Goal: Transaction & Acquisition: Purchase product/service

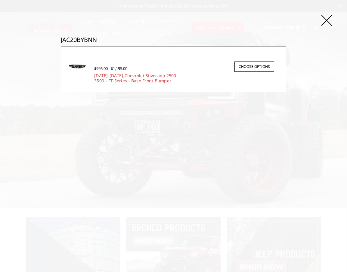
type input "JAC20BYBNN"
click at [117, 72] on div "$995.00 - $1,195.00" at bounding box center [184, 69] width 180 height 8
click at [118, 80] on link "[DATE]-[DATE] Chevrolet Silverado 2500-3500 - FT Series - Base Front Bumper" at bounding box center [136, 78] width 84 height 11
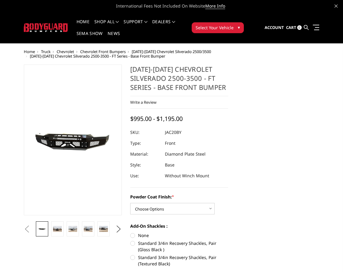
select select "3363"
click at [130, 203] on select "Choose Options Bare Metal Gloss Black Powder Coat Textured Black Powder Coat" at bounding box center [172, 208] width 84 height 11
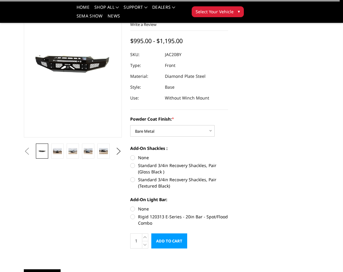
scroll to position [60, 0]
click at [133, 157] on label "None" at bounding box center [179, 157] width 98 height 6
click at [130, 154] on input "None" at bounding box center [130, 154] width 0 height 0
radio input "true"
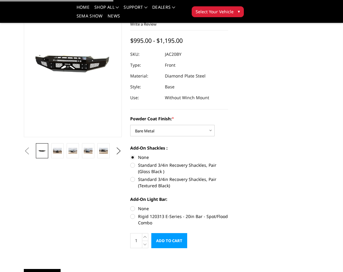
click at [133, 207] on label "None" at bounding box center [179, 208] width 98 height 6
click at [130, 205] on input "None" at bounding box center [130, 205] width 0 height 0
radio input "true"
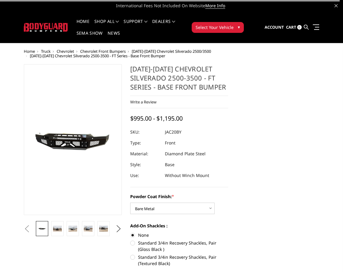
scroll to position [0, 0]
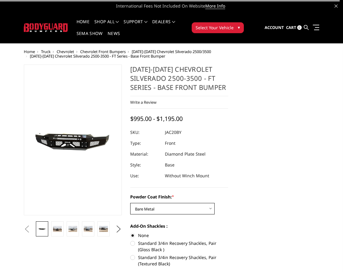
click at [194, 209] on select "Choose Options Bare Metal Gloss Black Powder Coat Textured Black Powder Coat" at bounding box center [172, 208] width 84 height 11
click at [130, 203] on select "Choose Options Bare Metal Gloss Black Powder Coat Textured Black Powder Coat" at bounding box center [172, 208] width 84 height 11
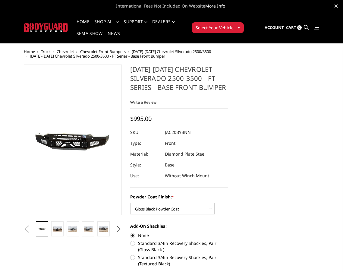
click at [155, 212] on select "Choose Options Bare Metal Gloss Black Powder Coat Textured Black Powder Coat" at bounding box center [172, 208] width 84 height 11
click at [130, 203] on select "Choose Options Bare Metal Gloss Black Powder Coat Textured Black Powder Coat" at bounding box center [172, 208] width 84 height 11
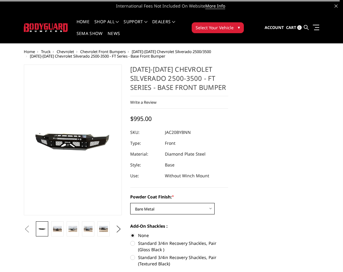
click at [164, 207] on select "Choose Options Bare Metal Gloss Black Powder Coat Textured Black Powder Coat" at bounding box center [172, 208] width 84 height 11
select select "3365"
click at [130, 203] on select "Choose Options Bare Metal Gloss Black Powder Coat Textured Black Powder Coat" at bounding box center [172, 208] width 84 height 11
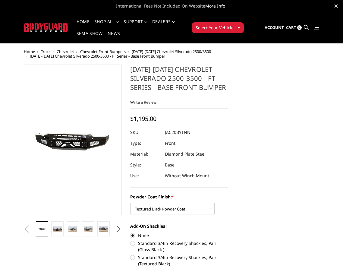
click at [156, 210] on select "Choose Options Bare Metal Gloss Black Powder Coat Textured Black Powder Coat" at bounding box center [172, 208] width 84 height 11
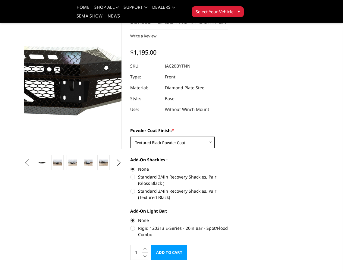
scroll to position [30, 0]
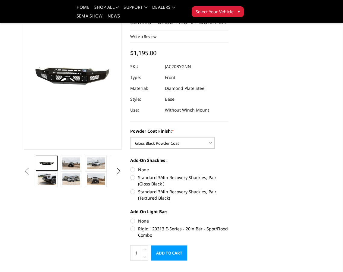
click at [174, 142] on select "Choose Options Bare Metal Gloss Black Powder Coat Textured Black Powder Coat" at bounding box center [172, 142] width 84 height 11
click at [130, 137] on select "Choose Options Bare Metal Gloss Black Powder Coat Textured Black Powder Coat" at bounding box center [172, 142] width 84 height 11
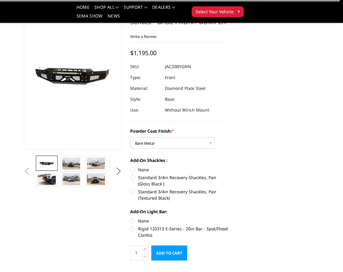
click at [172, 142] on select "Choose Options Bare Metal Gloss Black Powder Coat Textured Black Powder Coat" at bounding box center [172, 142] width 84 height 11
click at [130, 137] on select "Choose Options Bare Metal Gloss Black Powder Coat Textured Black Powder Coat" at bounding box center [172, 142] width 84 height 11
click at [161, 139] on select "Choose Options Bare Metal Gloss Black Powder Coat Textured Black Powder Coat" at bounding box center [172, 142] width 84 height 11
click at [130, 137] on select "Choose Options Bare Metal Gloss Black Powder Coat Textured Black Powder Coat" at bounding box center [172, 142] width 84 height 11
click at [158, 143] on select "Choose Options Bare Metal Gloss Black Powder Coat Textured Black Powder Coat" at bounding box center [172, 142] width 84 height 11
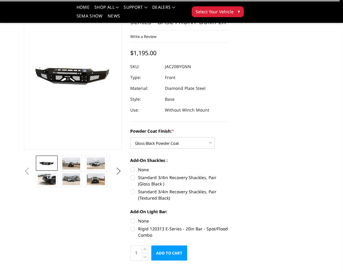
select select "3363"
click at [130, 137] on select "Choose Options Bare Metal Gloss Black Powder Coat Textured Black Powder Coat" at bounding box center [172, 142] width 84 height 11
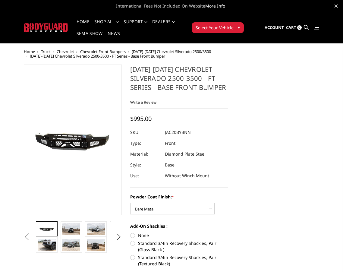
click at [320, 27] on div "Account Sign in Register Cart 0 Search Search Categories Bronco 2021-2025 Bronc…" at bounding box center [284, 27] width 75 height 31
click at [319, 27] on span at bounding box center [315, 27] width 6 height 1
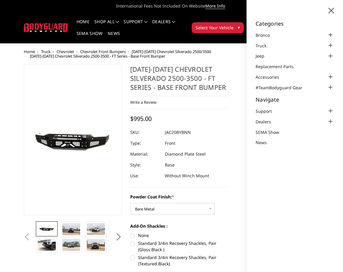
click at [231, 97] on section "2020-2023 Chevrolet Silverado 2500-3500 - FT Series - Base Front Bumper Write a…" at bounding box center [179, 198] width 106 height 268
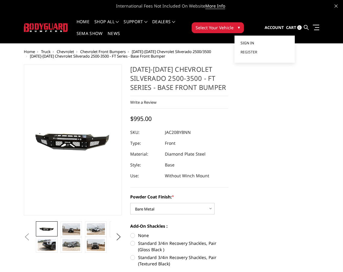
click at [253, 41] on span "Sign in" at bounding box center [247, 42] width 14 height 5
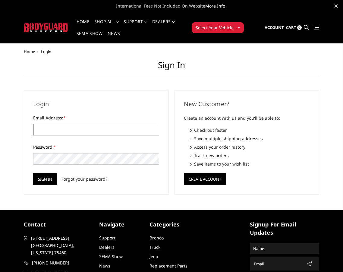
click at [69, 129] on input "Email Address: *" at bounding box center [96, 129] width 126 height 11
paste input "orders@bumperonly.com"
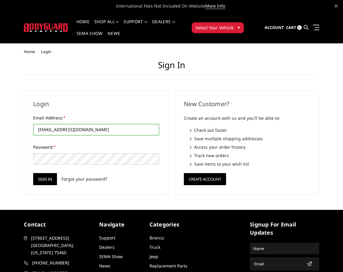
type input "orders@bumperonly.com"
click at [55, 178] on input "Sign in" at bounding box center [45, 179] width 24 height 12
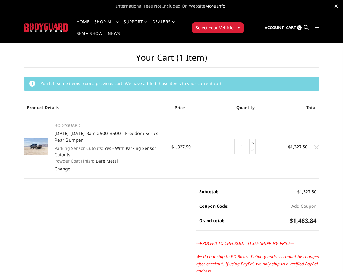
click at [303, 27] on ul "Account Sign out Cart 0 Search Search" at bounding box center [291, 28] width 54 height 18
click at [304, 27] on icon at bounding box center [305, 27] width 5 height 5
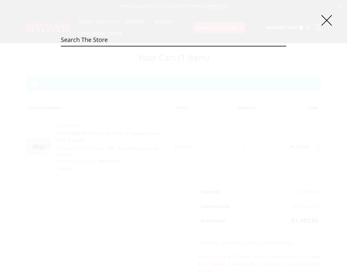
click at [84, 39] on input "Search" at bounding box center [173, 40] width 225 height 12
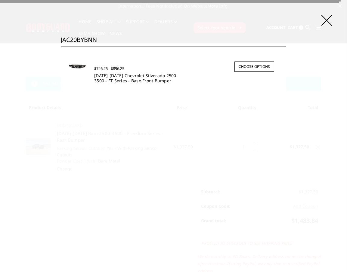
type input "JAC20BYBNN"
click at [115, 76] on link "[DATE]-[DATE] Chevrolet Silverado 2500-3500 - FT Series - Base Front Bumper" at bounding box center [136, 78] width 84 height 11
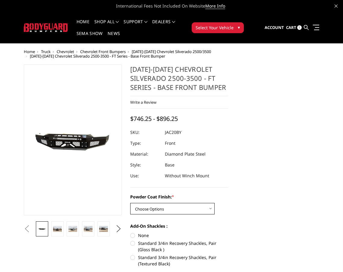
click at [160, 204] on select "Choose Options Bare Metal Gloss Black Powder Coat Textured Black Powder Coat" at bounding box center [172, 208] width 84 height 11
select select "3363"
click at [130, 203] on select "Choose Options Bare Metal Gloss Black Powder Coat Textured Black Powder Coat" at bounding box center [172, 208] width 84 height 11
